Goal: Task Accomplishment & Management: Complete application form

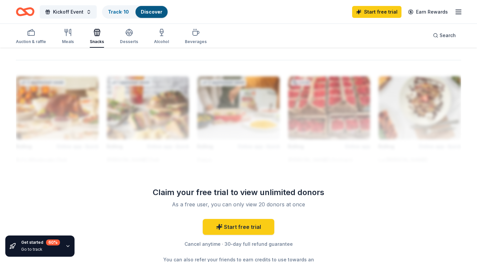
scroll to position [578, 0]
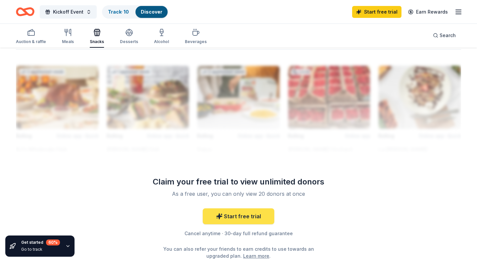
click at [236, 218] on link "Start free trial" at bounding box center [239, 217] width 72 height 16
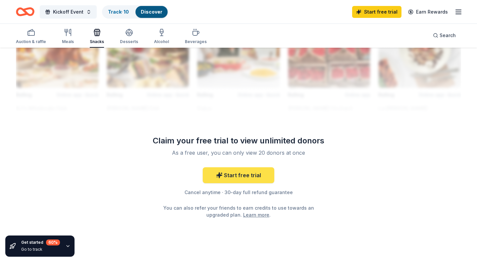
scroll to position [631, 0]
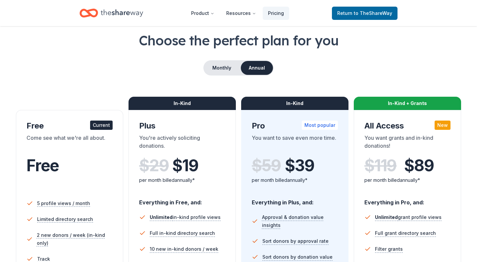
scroll to position [33, 0]
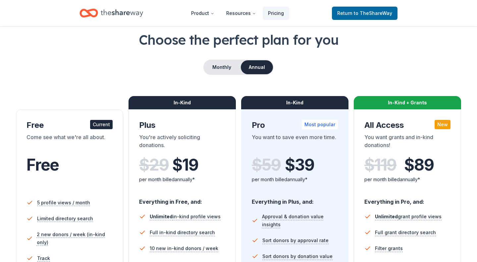
click at [77, 187] on div "Free" at bounding box center [70, 174] width 86 height 36
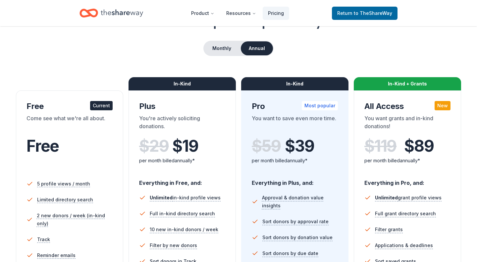
scroll to position [0, 0]
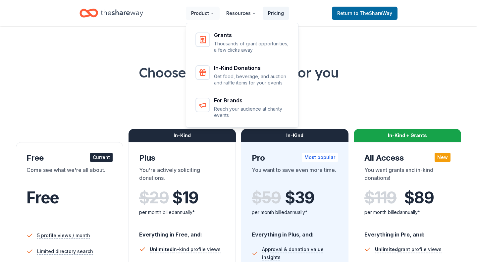
click at [207, 14] on button "Product" at bounding box center [203, 13] width 34 height 13
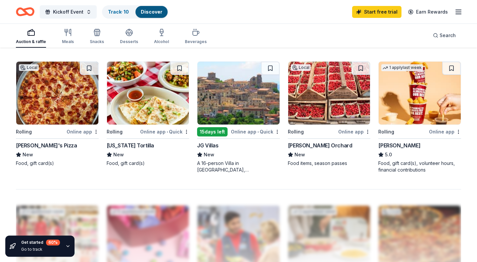
scroll to position [449, 0]
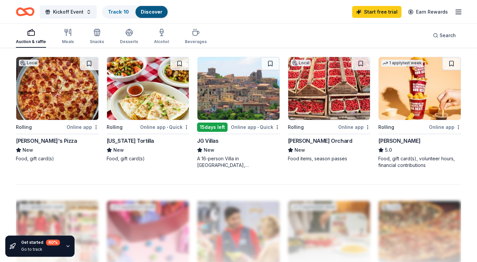
click at [166, 112] on img at bounding box center [148, 88] width 82 height 63
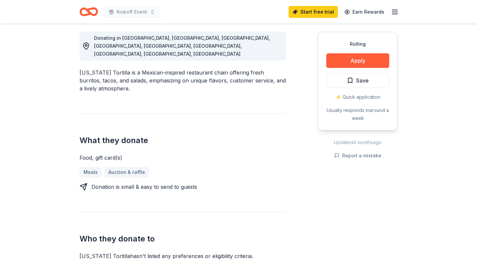
scroll to position [188, 0]
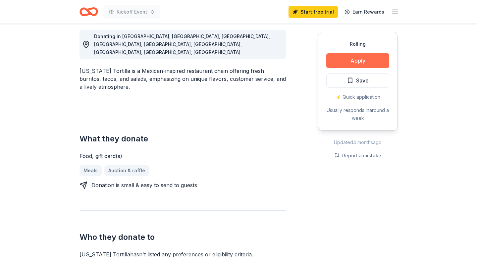
click at [366, 60] on button "Apply" at bounding box center [358, 60] width 63 height 15
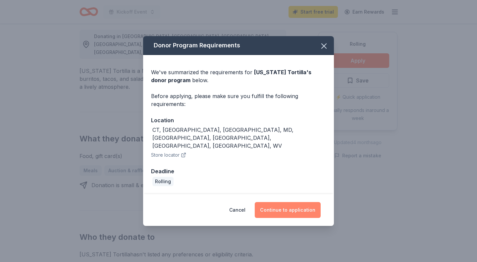
click at [291, 205] on button "Continue to application" at bounding box center [288, 210] width 66 height 16
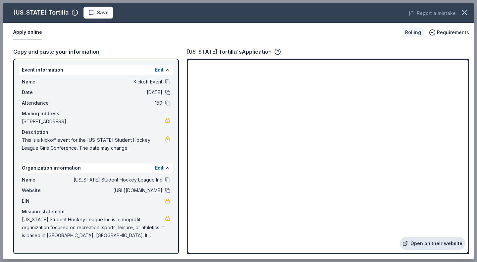
click at [435, 244] on link "Open on their website" at bounding box center [432, 243] width 65 height 13
click at [277, 51] on icon "button" at bounding box center [278, 51] width 2 height 2
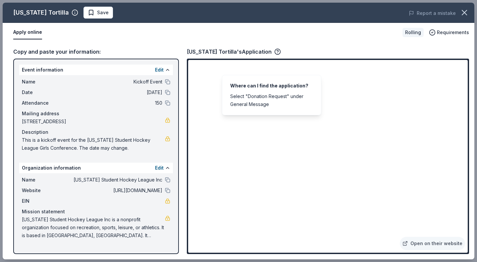
click at [372, 38] on div "Apply online" at bounding box center [205, 33] width 384 height 14
